Goal: Check status: Check status

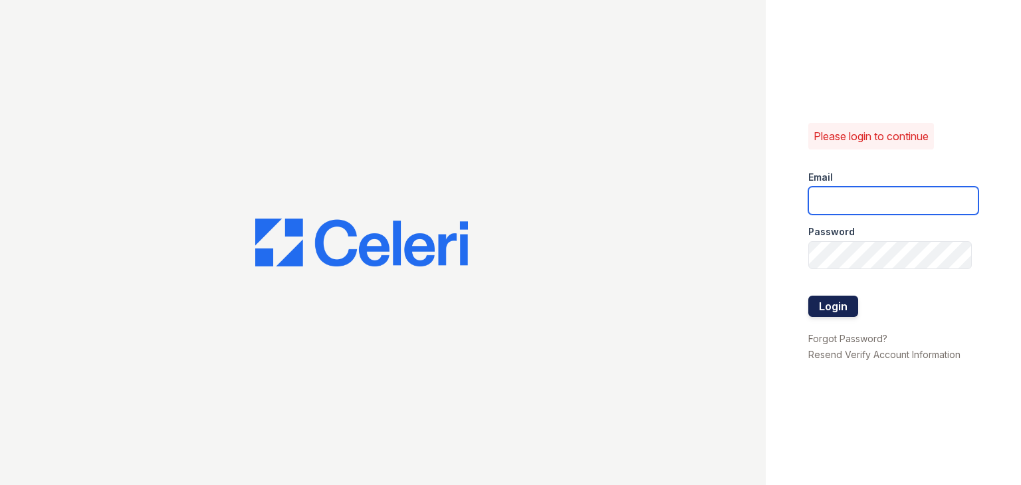
type input "Thornbury.am@cafmanagement.com"
click at [833, 307] on button "Login" at bounding box center [834, 306] width 50 height 21
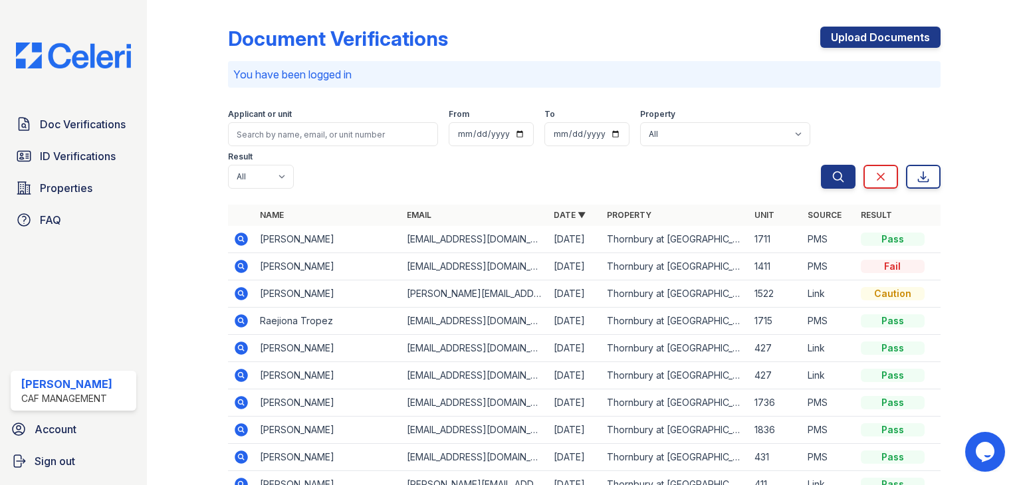
click at [242, 269] on icon at bounding box center [241, 267] width 16 height 16
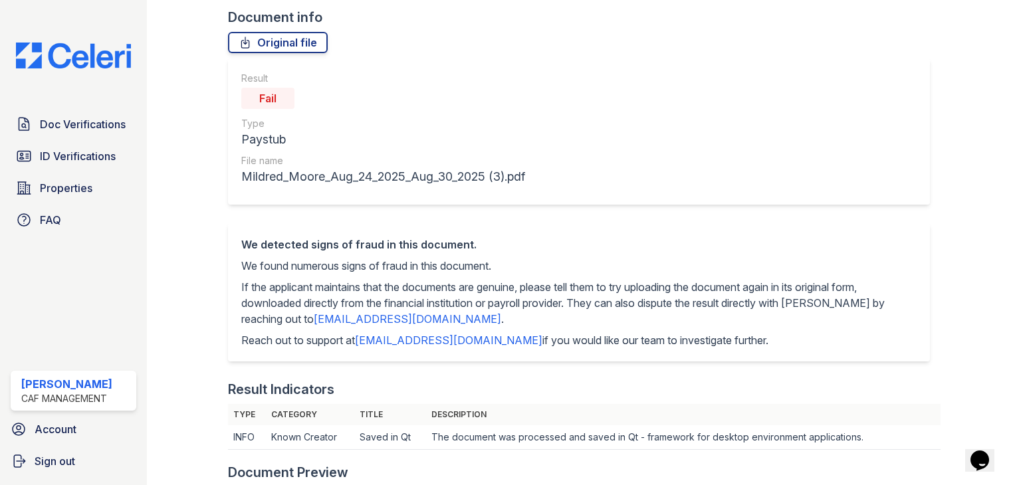
scroll to position [24, 0]
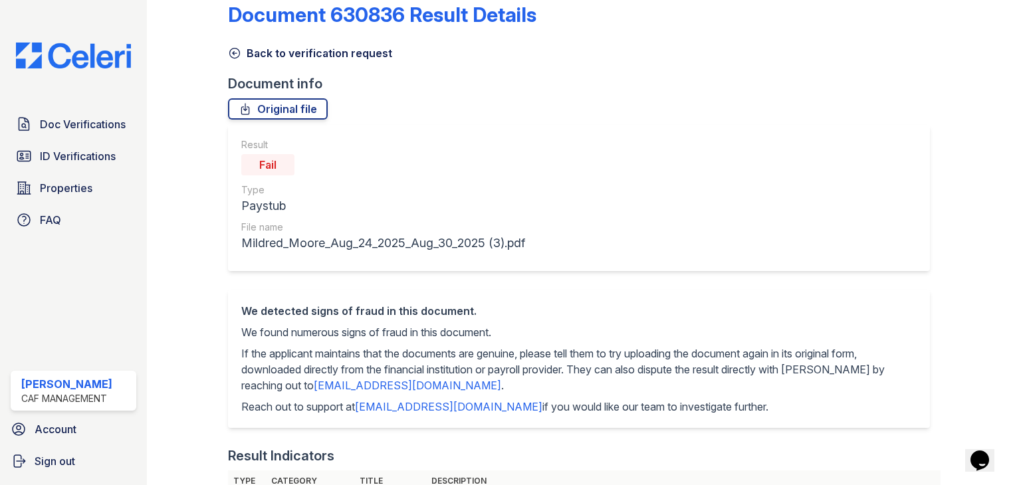
click at [237, 59] on icon at bounding box center [234, 53] width 13 height 13
click at [232, 55] on icon at bounding box center [234, 53] width 13 height 13
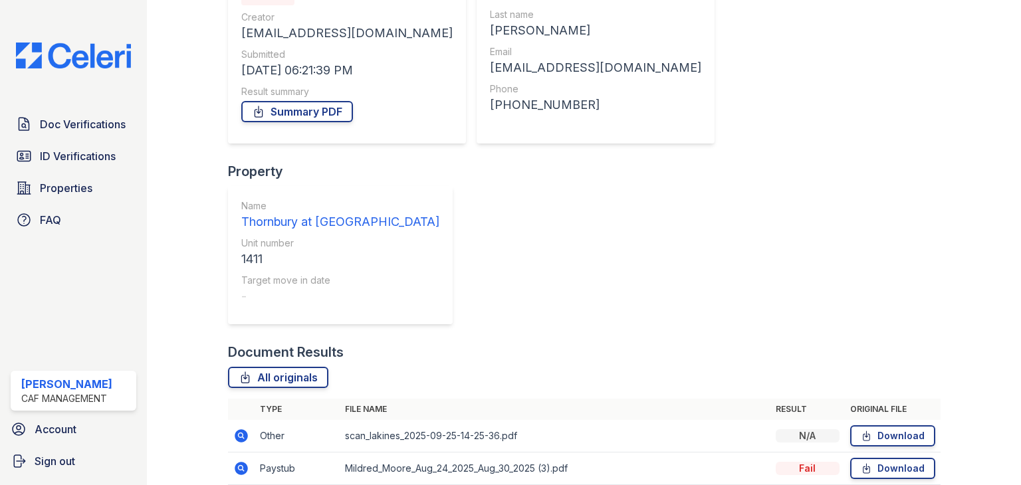
scroll to position [172, 0]
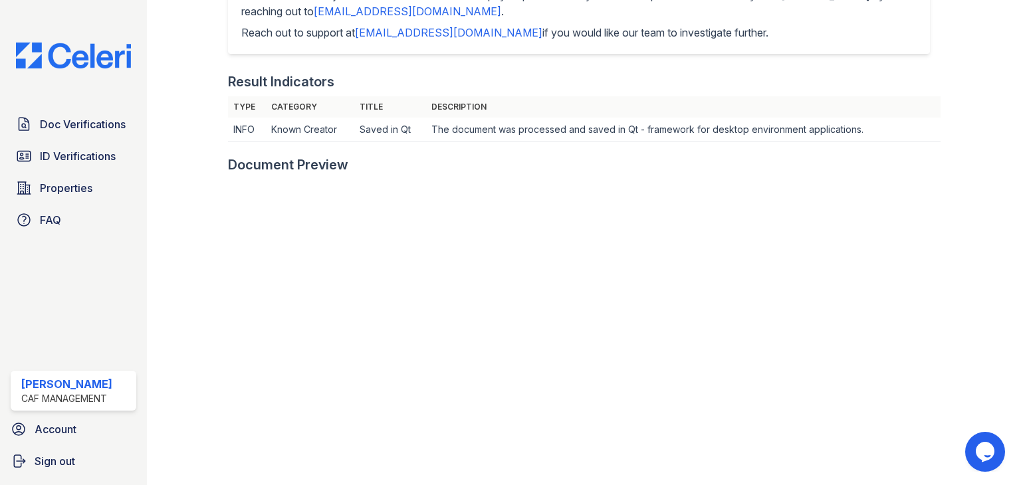
scroll to position [399, 0]
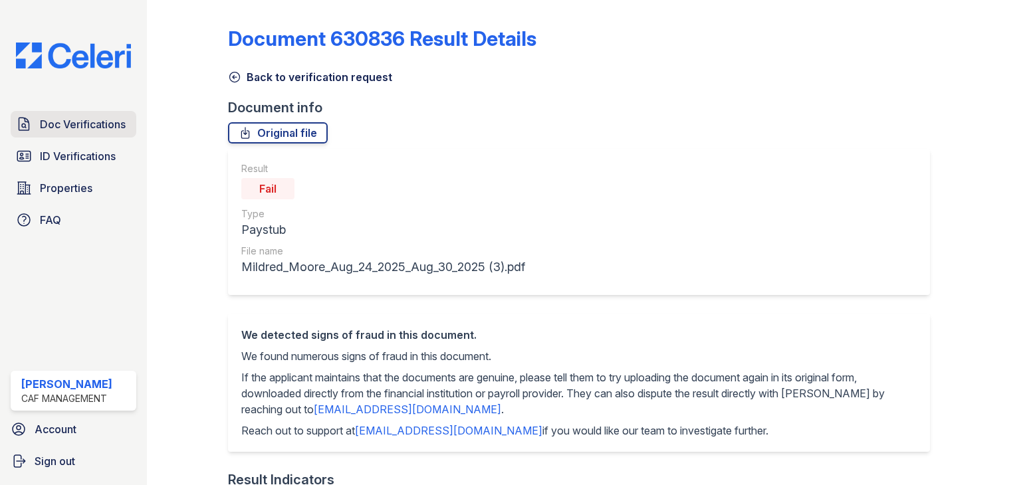
click at [89, 126] on span "Doc Verifications" at bounding box center [83, 124] width 86 height 16
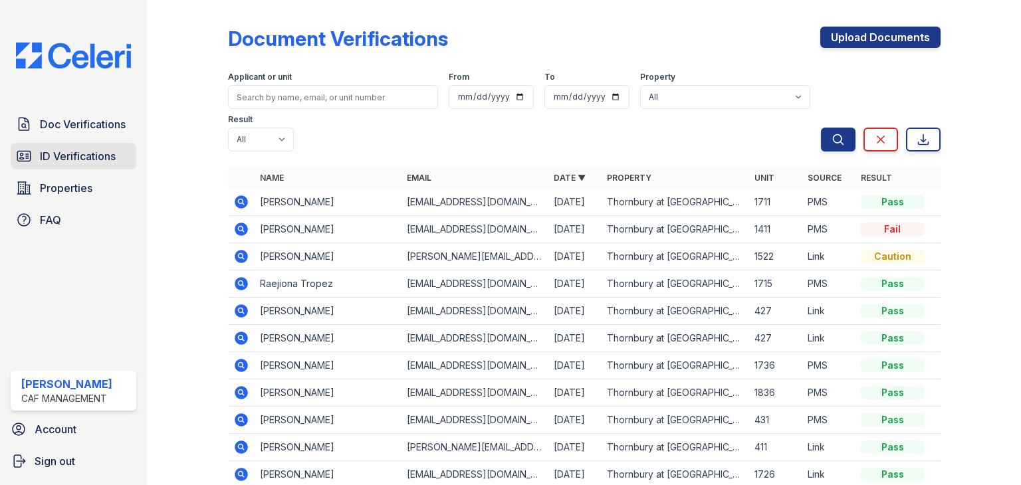
click at [78, 155] on span "ID Verifications" at bounding box center [78, 156] width 76 height 16
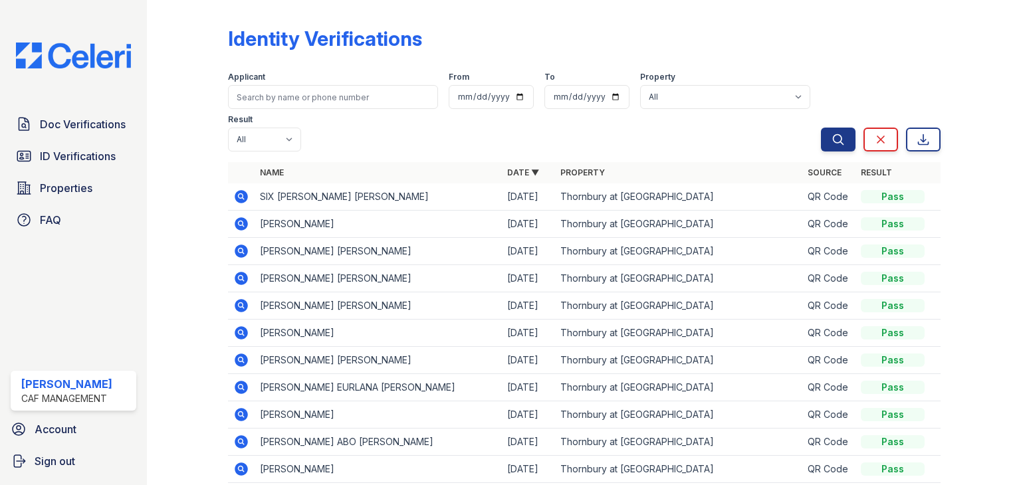
click at [237, 201] on icon at bounding box center [241, 196] width 13 height 13
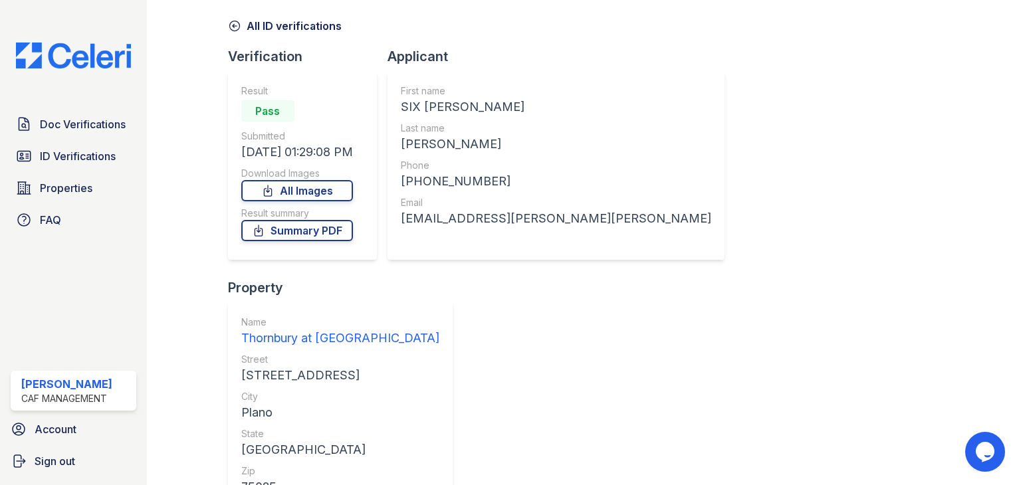
scroll to position [90, 0]
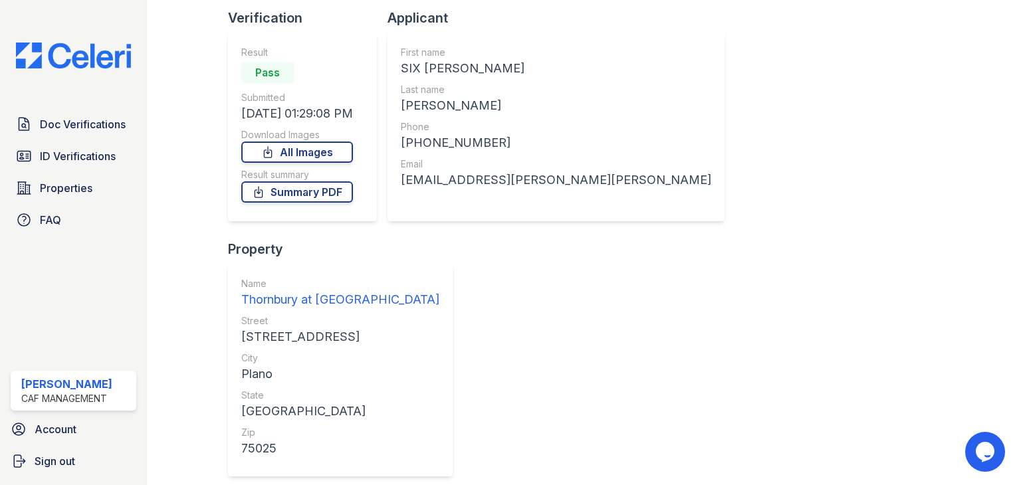
click at [84, 155] on span "ID Verifications" at bounding box center [78, 156] width 76 height 16
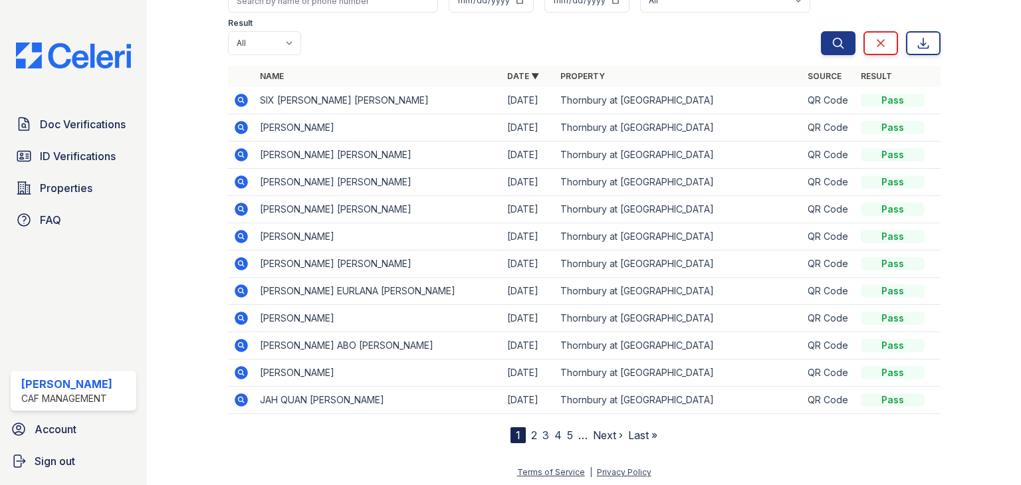
scroll to position [98, 0]
